Goal: Navigation & Orientation: Find specific page/section

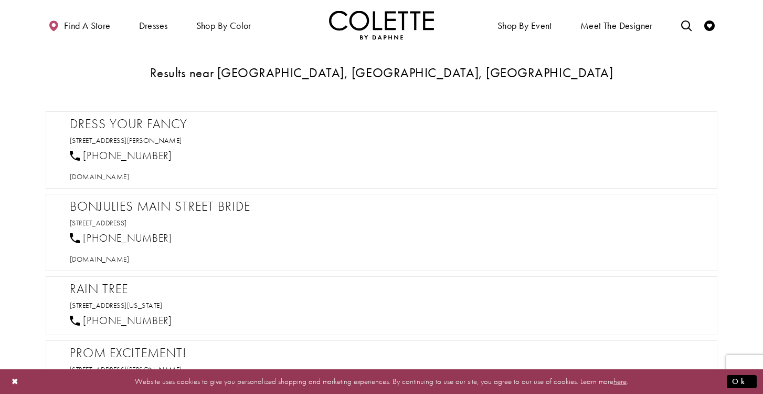
scroll to position [492, 0]
click at [152, 124] on h2 "Dress Your Fancy" at bounding box center [387, 123] width 634 height 16
click at [129, 174] on span "[DOMAIN_NAME]" at bounding box center [99, 175] width 59 height 9
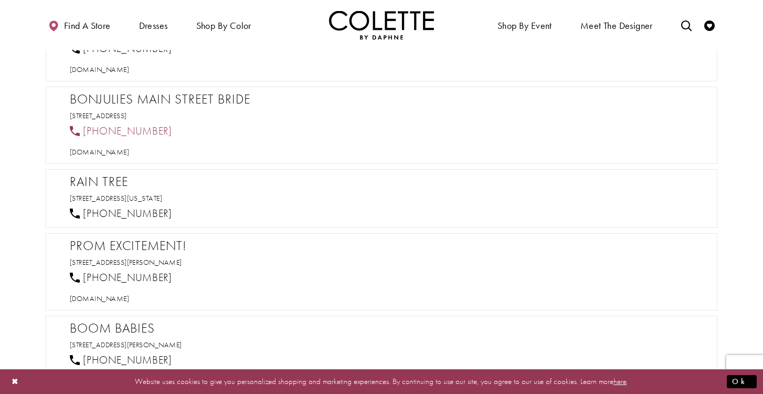
scroll to position [602, 0]
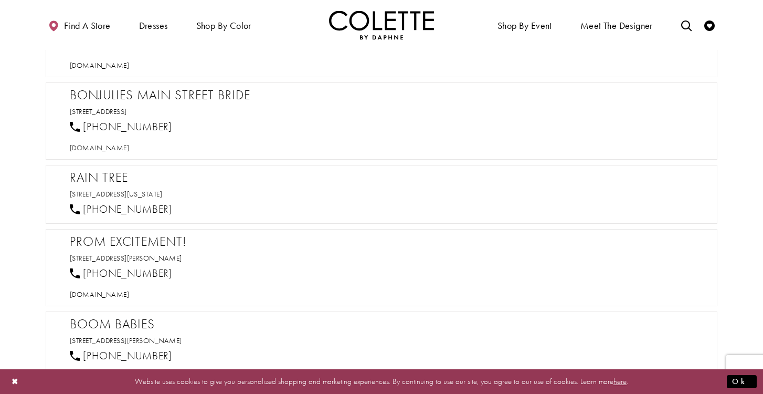
click at [102, 177] on h2 "Rain Tree" at bounding box center [387, 177] width 634 height 16
drag, startPoint x: 69, startPoint y: 180, endPoint x: 262, endPoint y: 201, distance: 194.2
click at [262, 201] on div "Rain Tree [STREET_ADDRESS][US_STATE] [PHONE_NUMBER] Distance to [GEOGRAPHIC_DAT…" at bounding box center [382, 194] width 672 height 59
copy div "Rain Tree [STREET_ADDRESS][US_STATE]"
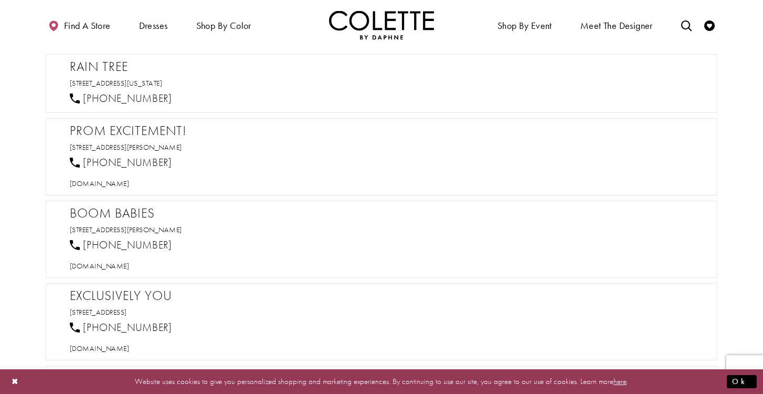
scroll to position [716, 0]
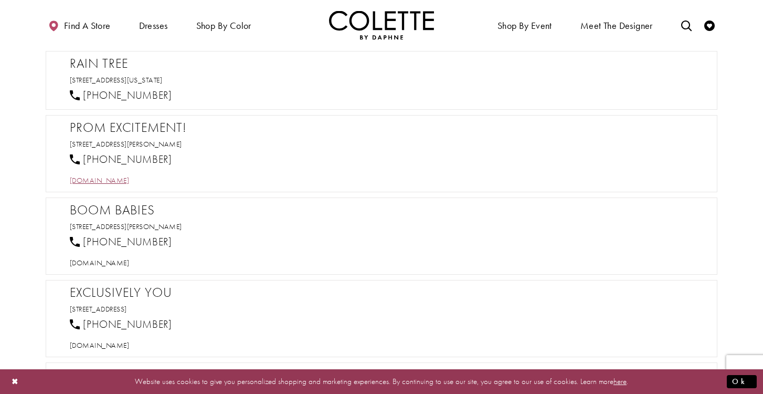
click at [87, 183] on span "[DOMAIN_NAME]" at bounding box center [99, 179] width 59 height 9
click at [81, 142] on link "[STREET_ADDRESS][PERSON_NAME]" at bounding box center [126, 143] width 112 height 9
drag, startPoint x: 63, startPoint y: 145, endPoint x: 242, endPoint y: 144, distance: 179.4
click at [242, 144] on div "Prom Excitement! [STREET_ADDRESS][PERSON_NAME] [PHONE_NUMBER] [DOMAIN_NAME]" at bounding box center [382, 153] width 672 height 77
copy link "[STREET_ADDRESS][PERSON_NAME]"
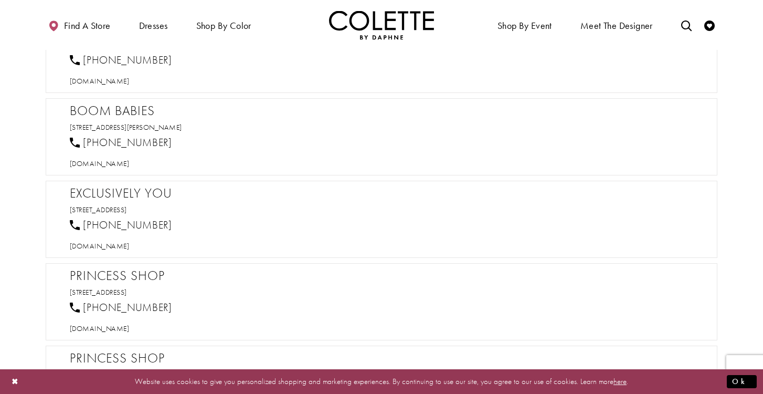
scroll to position [817, 0]
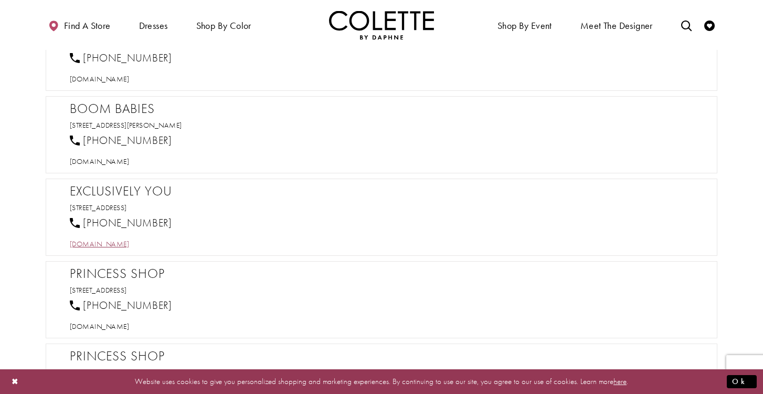
click at [94, 244] on span "[DOMAIN_NAME]" at bounding box center [99, 243] width 59 height 9
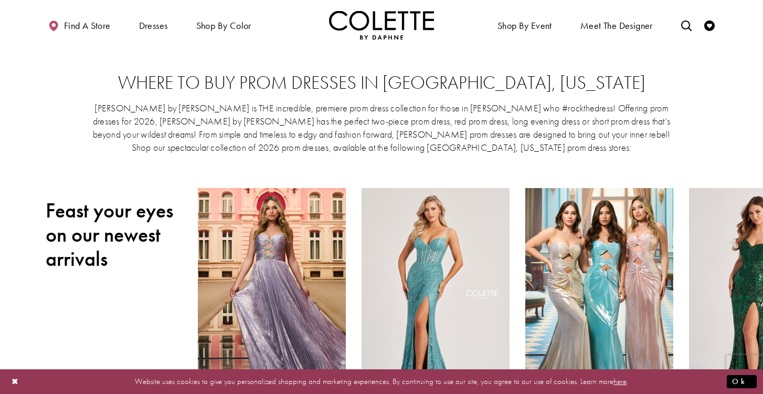
scroll to position [0, 0]
